Goal: Task Accomplishment & Management: Manage account settings

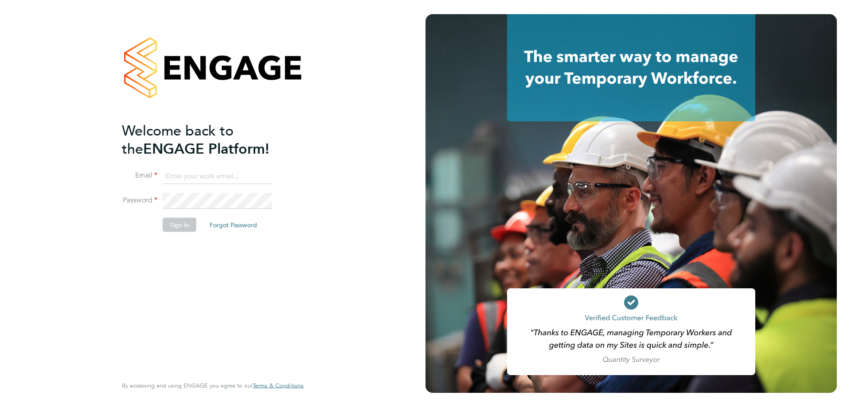
click at [212, 168] on ng-template "Welcome back to the ENGAGE Platform! Email Password Sign In Forgot Password" at bounding box center [208, 181] width 173 height 120
click at [215, 179] on input at bounding box center [217, 176] width 109 height 16
type input "vendorkeyaccounts2@hays.com"
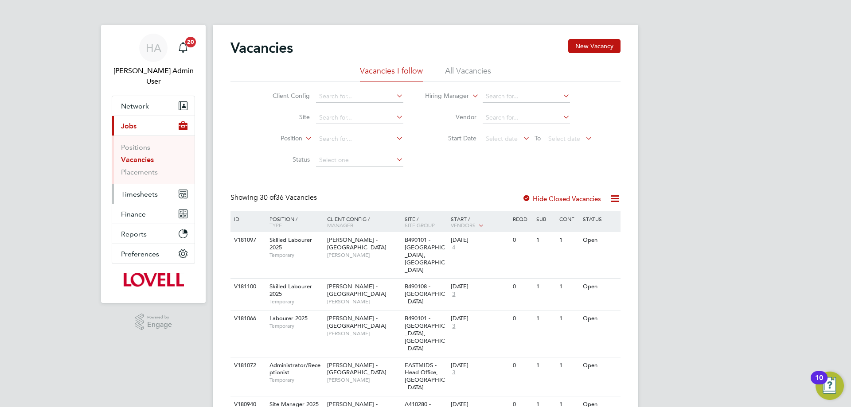
click at [136, 184] on button "Timesheets" at bounding box center [153, 194] width 82 height 20
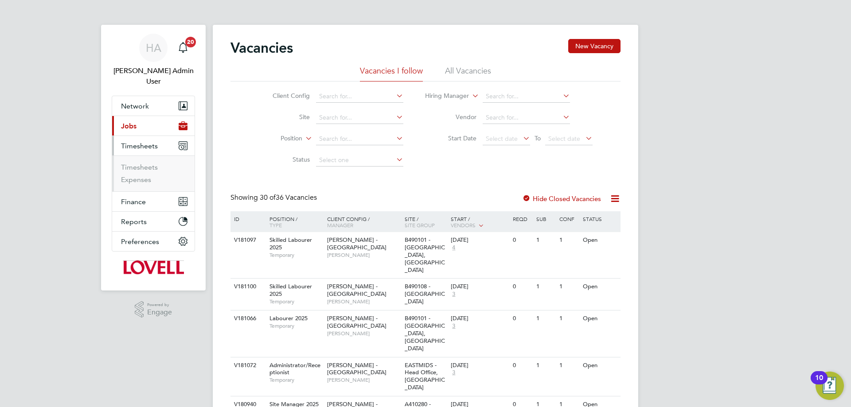
click at [138, 163] on li "Timesheets" at bounding box center [154, 169] width 66 height 12
click at [138, 163] on link "Timesheets" at bounding box center [139, 167] width 37 height 8
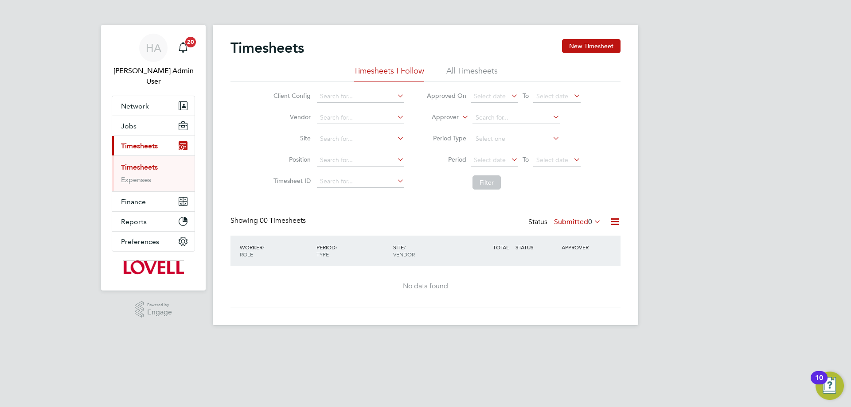
click at [479, 77] on li "All Timesheets" at bounding box center [471, 74] width 51 height 16
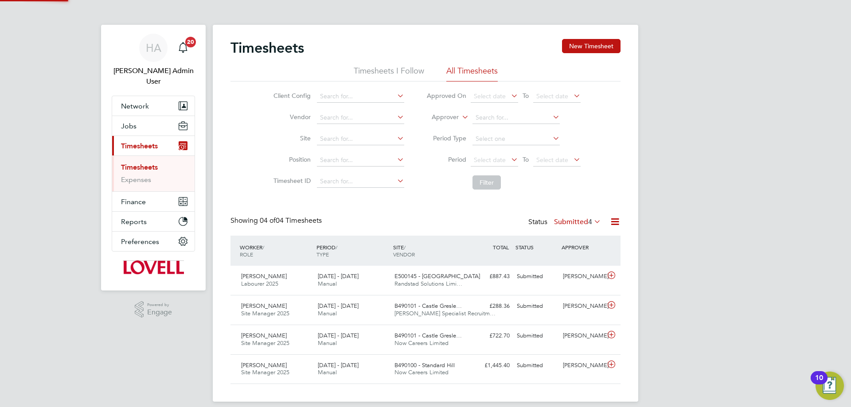
click at [460, 115] on icon at bounding box center [460, 115] width 0 height 8
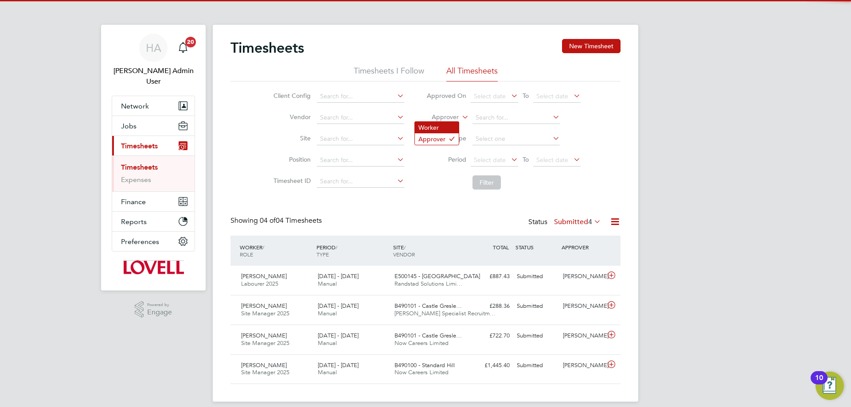
click at [447, 124] on li "Worker" at bounding box center [437, 128] width 44 height 12
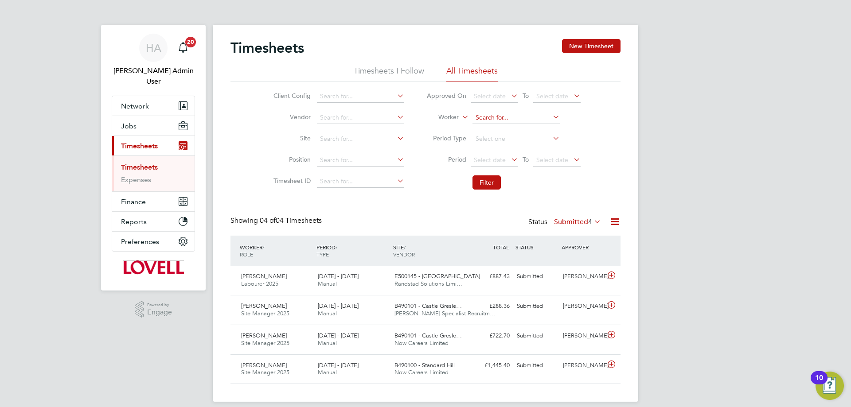
click at [488, 122] on input at bounding box center [516, 118] width 87 height 12
paste input "[PERSON_NAME]"
type input "P"
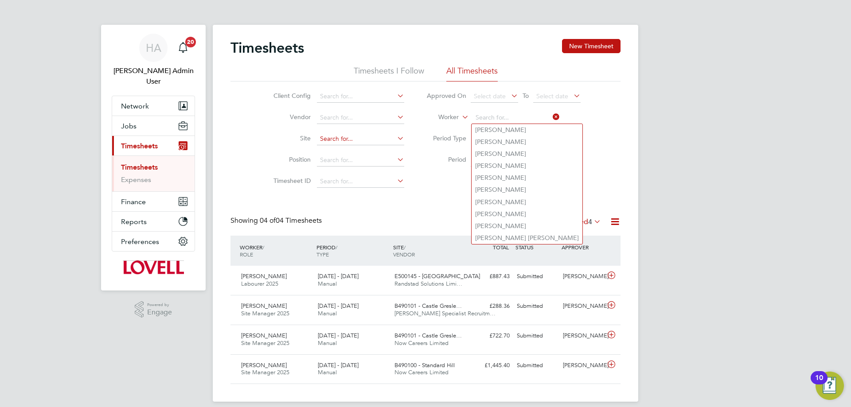
click at [329, 141] on input at bounding box center [360, 139] width 87 height 12
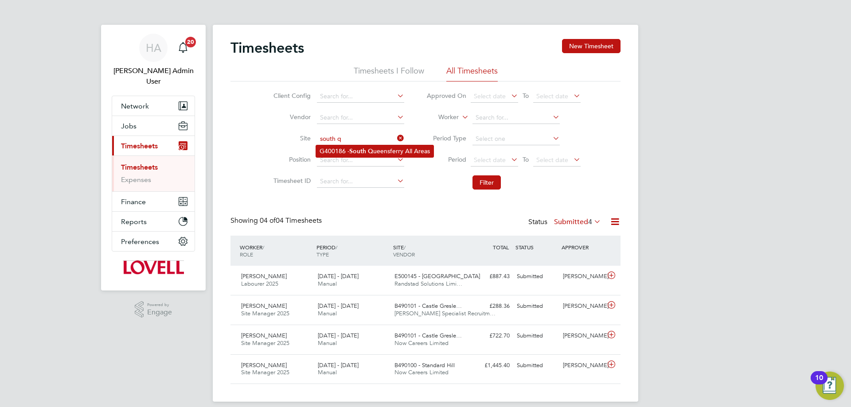
click at [356, 146] on li "G400186 - South Q ueensferry All Areas" at bounding box center [374, 151] width 117 height 12
type input "G400186 - [GEOGRAPHIC_DATA] All Areas"
click at [489, 184] on button "Filter" at bounding box center [487, 183] width 28 height 14
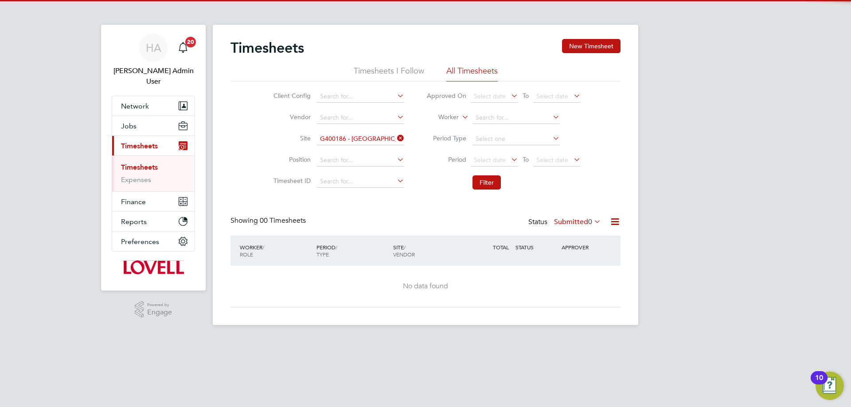
click at [585, 223] on label "Submitted 0" at bounding box center [577, 222] width 47 height 9
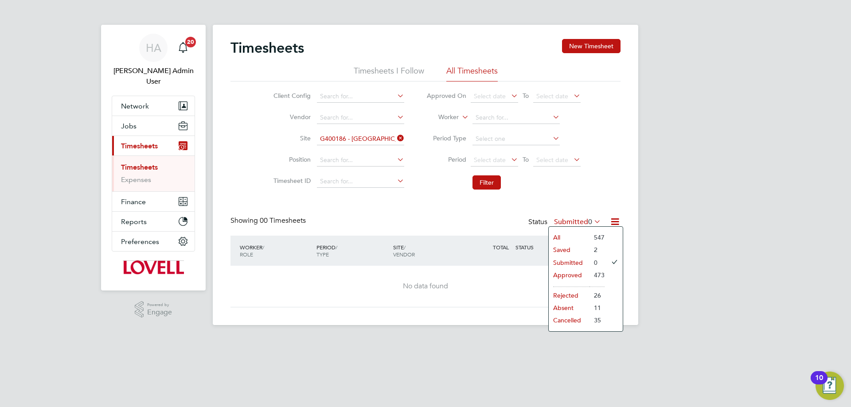
click at [578, 232] on li "All" at bounding box center [569, 237] width 41 height 12
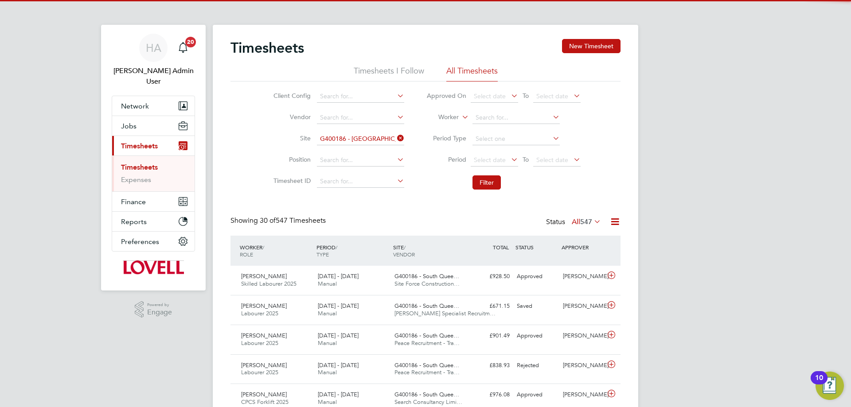
scroll to position [23, 77]
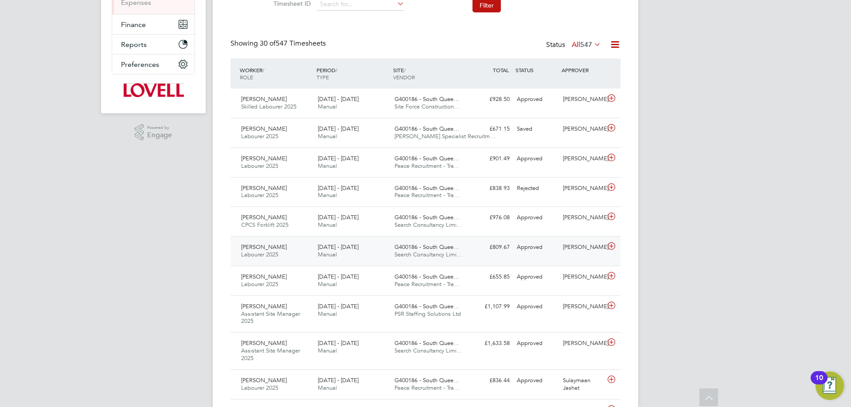
click at [286, 254] on div "[PERSON_NAME] 2025 [DATE] - [DATE]" at bounding box center [276, 251] width 77 height 22
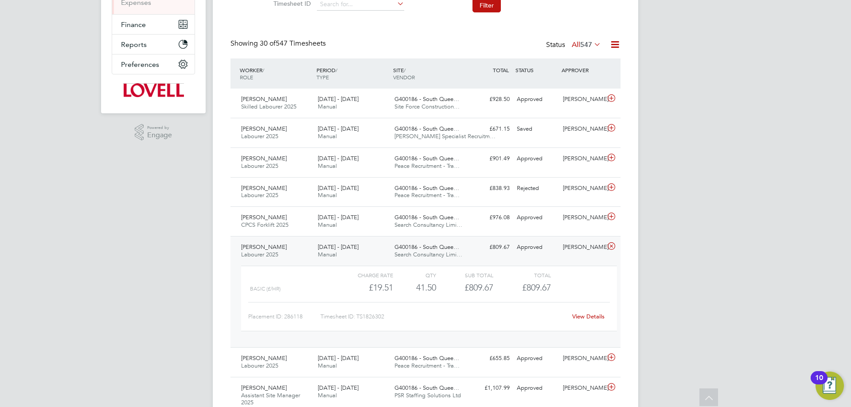
click at [592, 316] on link "View Details" at bounding box center [588, 317] width 32 height 8
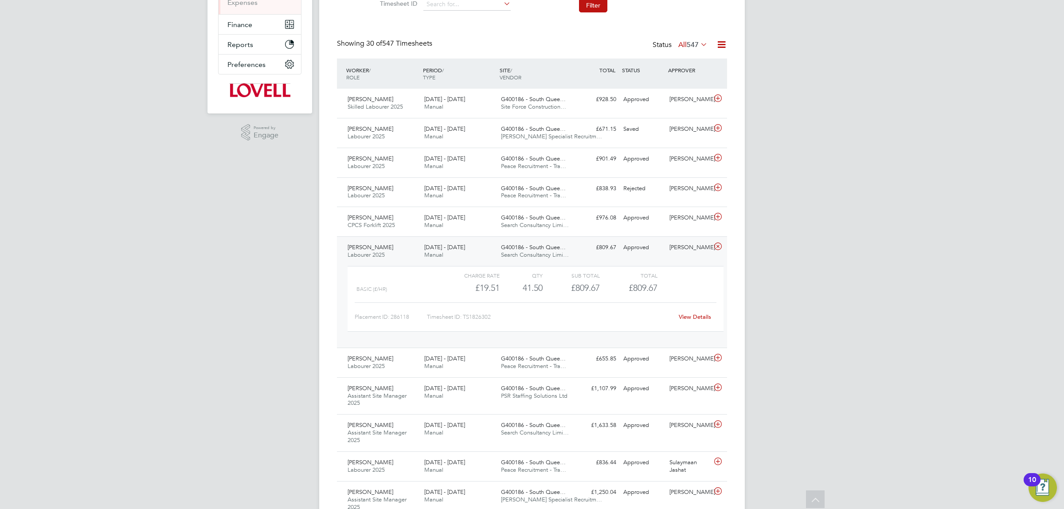
scroll to position [22, 77]
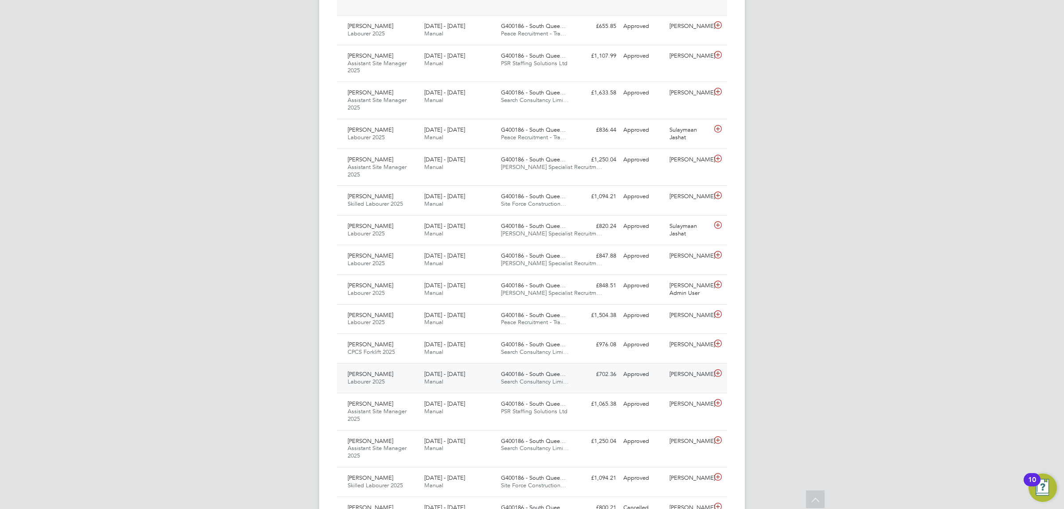
click at [411, 376] on div "[PERSON_NAME] 2025 [DATE] - [DATE]" at bounding box center [382, 378] width 77 height 22
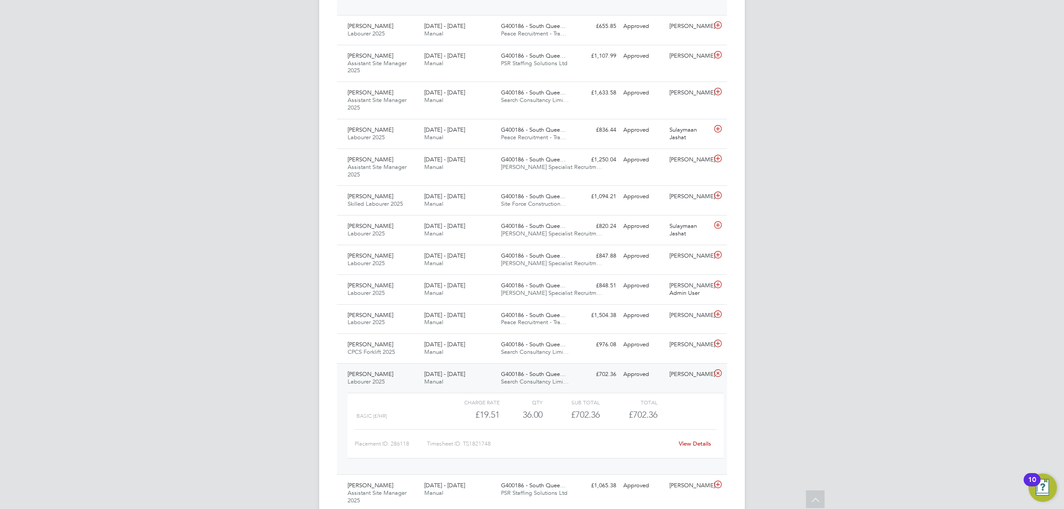
click at [686, 407] on link "View Details" at bounding box center [695, 444] width 32 height 8
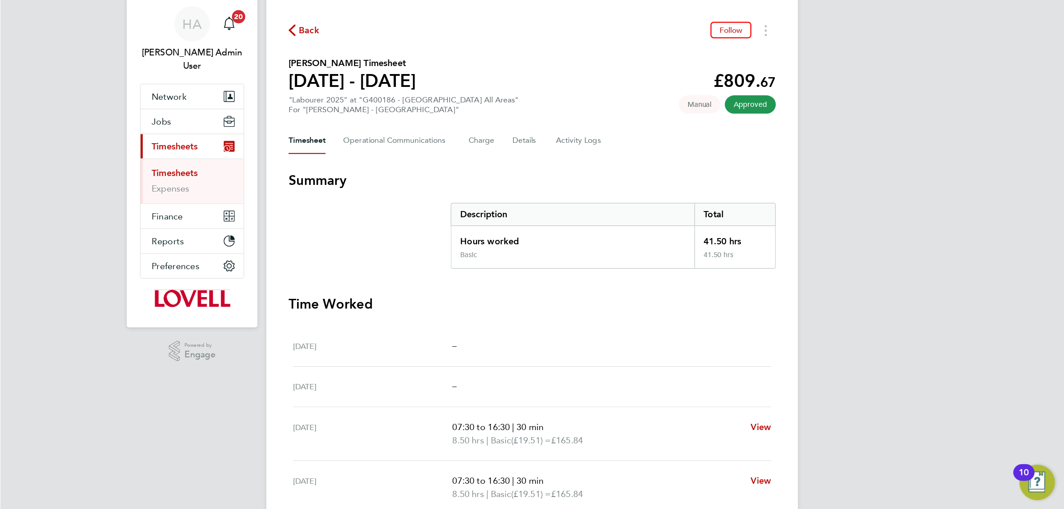
scroll to position [44, 0]
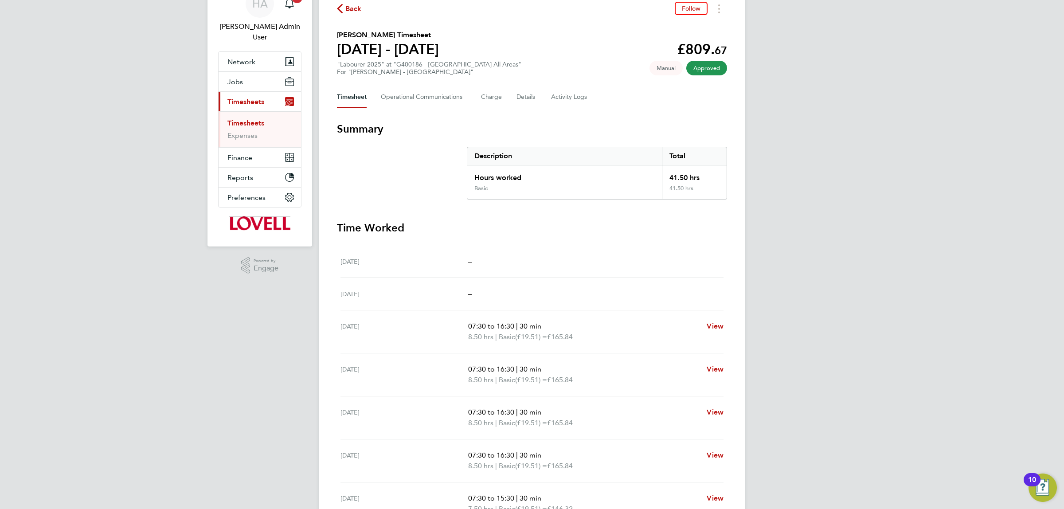
drag, startPoint x: 824, startPoint y: 1, endPoint x: 817, endPoint y: 180, distance: 178.3
click at [817, 180] on div "[PERSON_NAME] Admin User Notifications 20 Applications: Network Team Members Bu…" at bounding box center [532, 280] width 1064 height 648
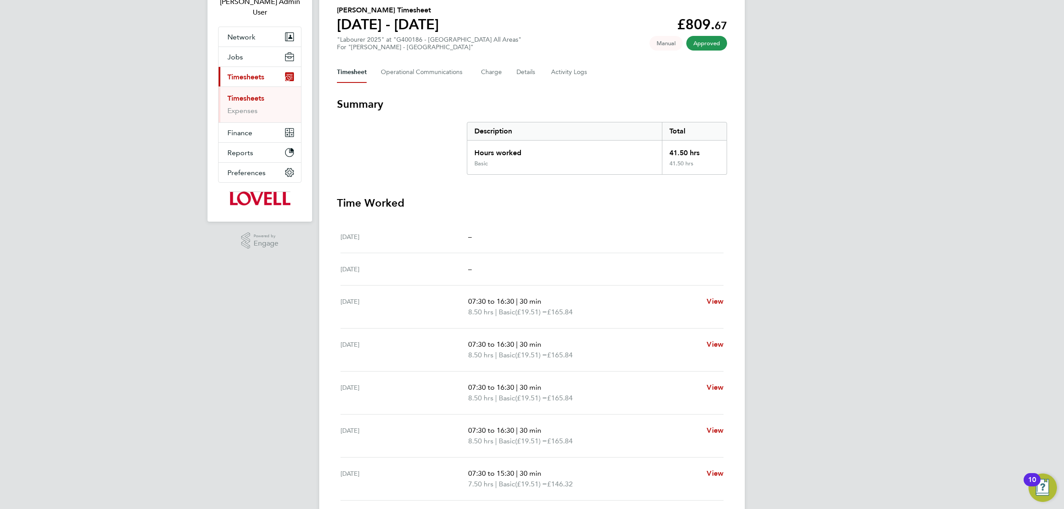
scroll to position [69, 0]
click at [851, 222] on div "[PERSON_NAME] Admin User Notifications 20 Applications: Network Team Members Bu…" at bounding box center [532, 255] width 1064 height 648
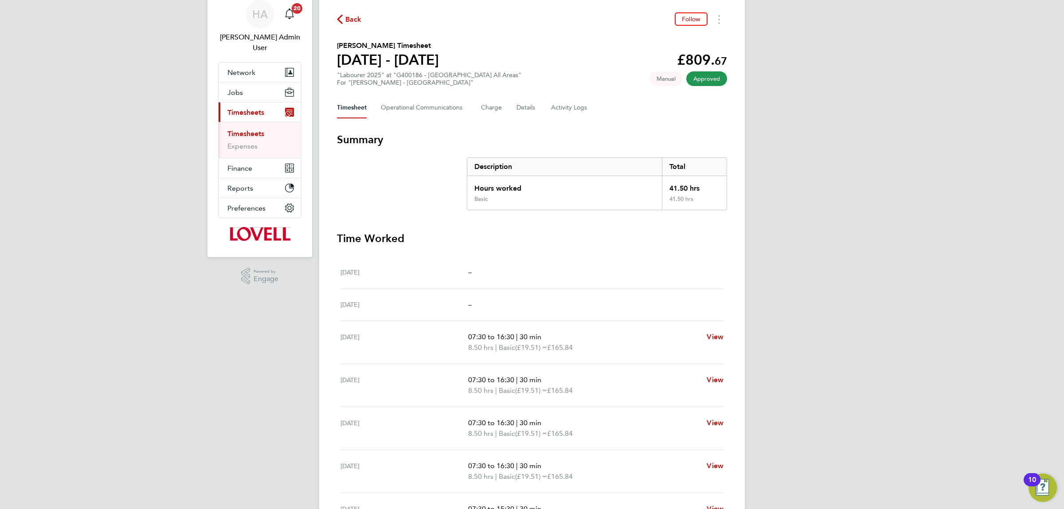
scroll to position [0, 0]
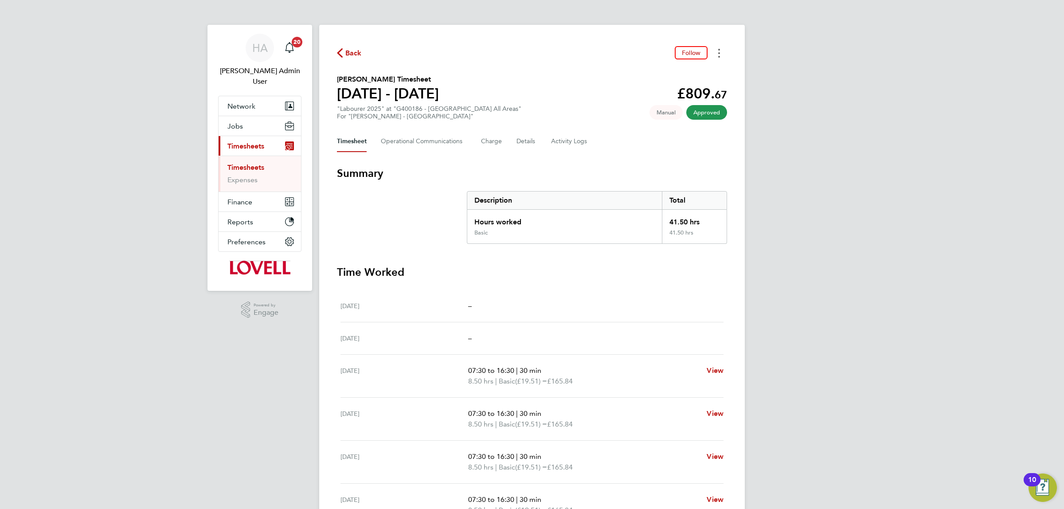
click at [723, 54] on button "Timesheets Menu" at bounding box center [719, 53] width 16 height 14
click at [671, 70] on link "Download timesheet" at bounding box center [674, 73] width 106 height 18
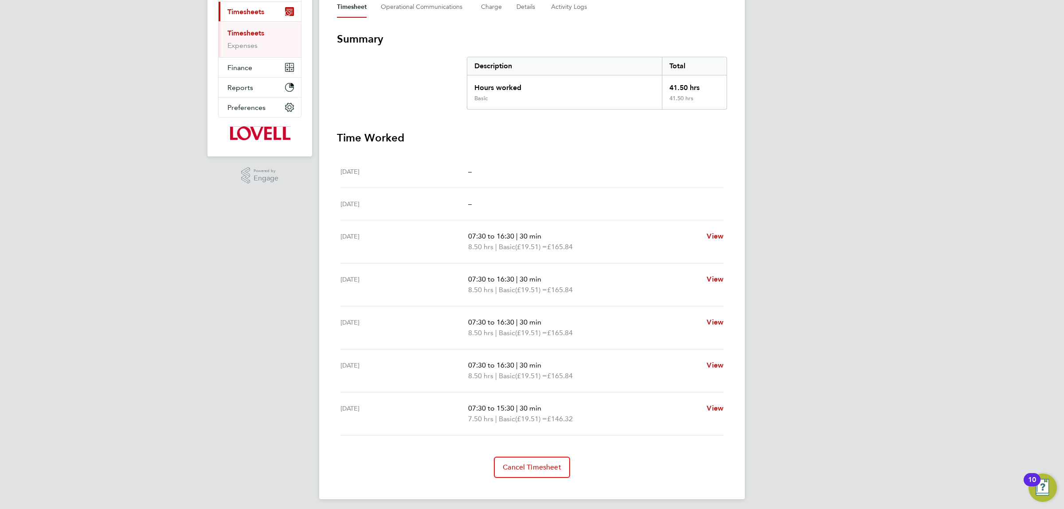
scroll to position [138, 0]
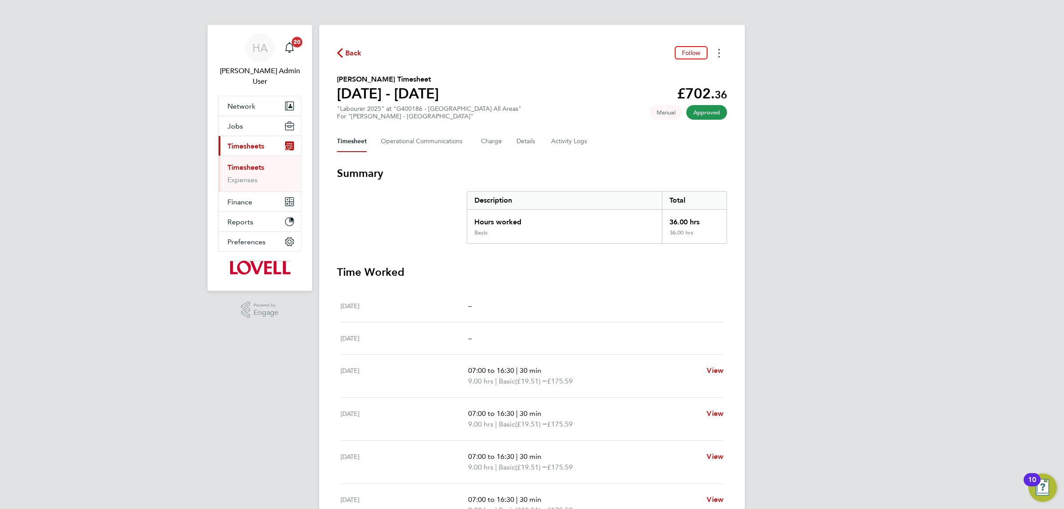
click at [719, 57] on circle "Timesheets Menu" at bounding box center [719, 57] width 2 height 2
click at [676, 73] on link "Download timesheet" at bounding box center [674, 73] width 106 height 18
